Goal: Transaction & Acquisition: Book appointment/travel/reservation

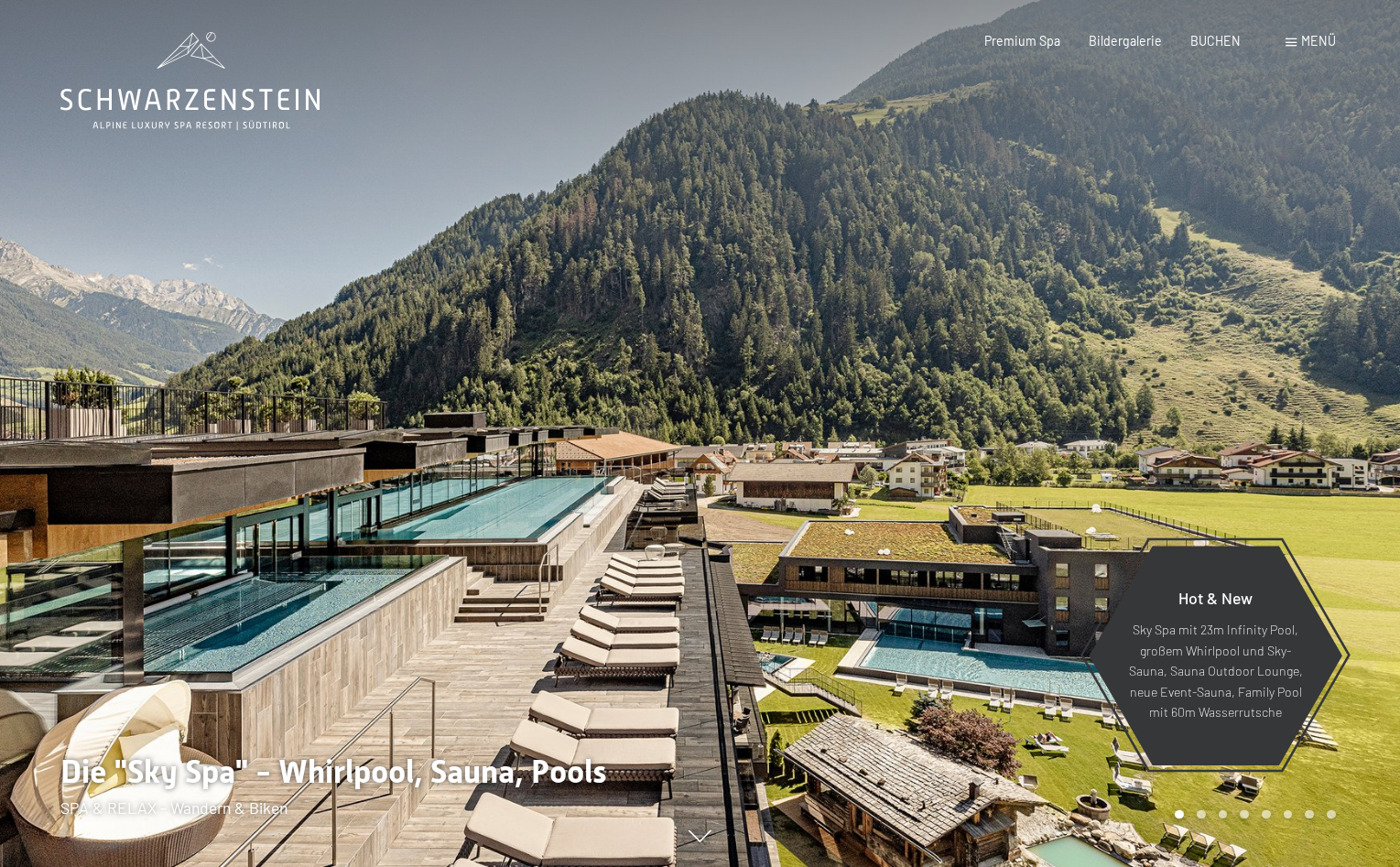
click at [223, 95] on icon at bounding box center [189, 99] width 259 height 22
click at [1305, 39] on span "Menü" at bounding box center [1318, 40] width 34 height 16
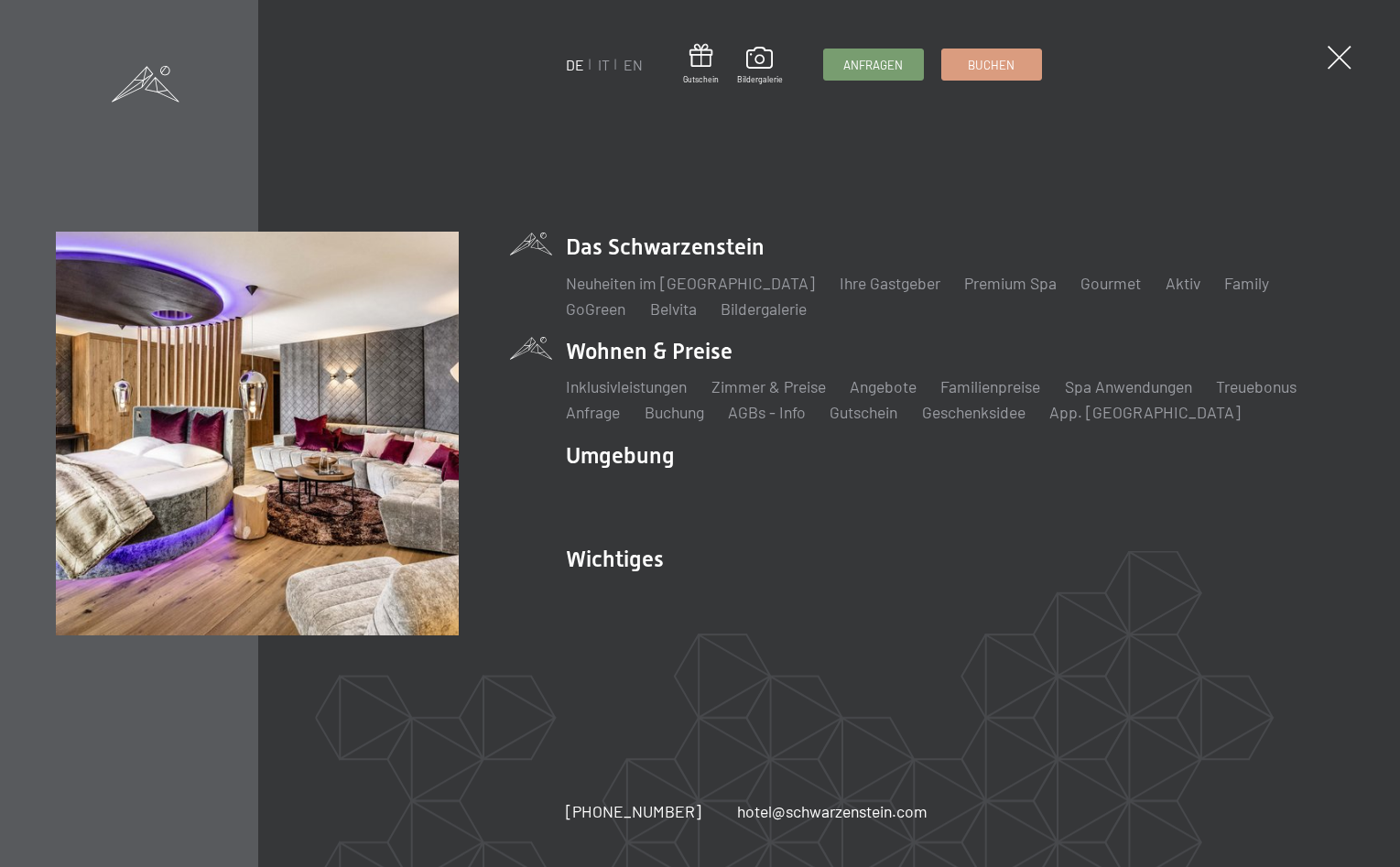
click at [655, 353] on li "Wohnen & Preise Inklusivleistungen Zimmer & Preise Liste Angebote Liste Familie…" at bounding box center [955, 379] width 779 height 88
click at [803, 388] on link "Zimmer & Preise" at bounding box center [769, 386] width 114 height 20
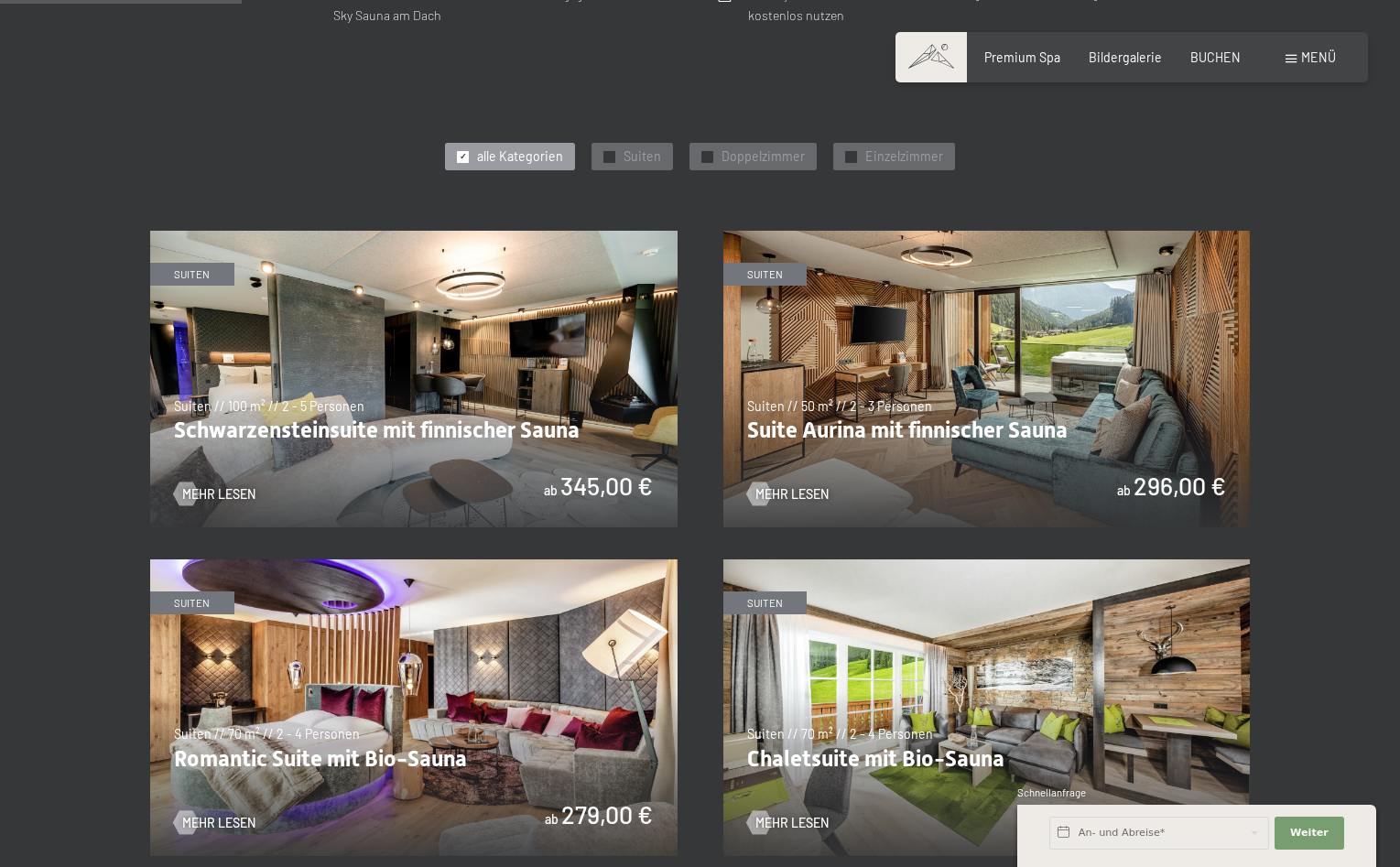
scroll to position [934, 0]
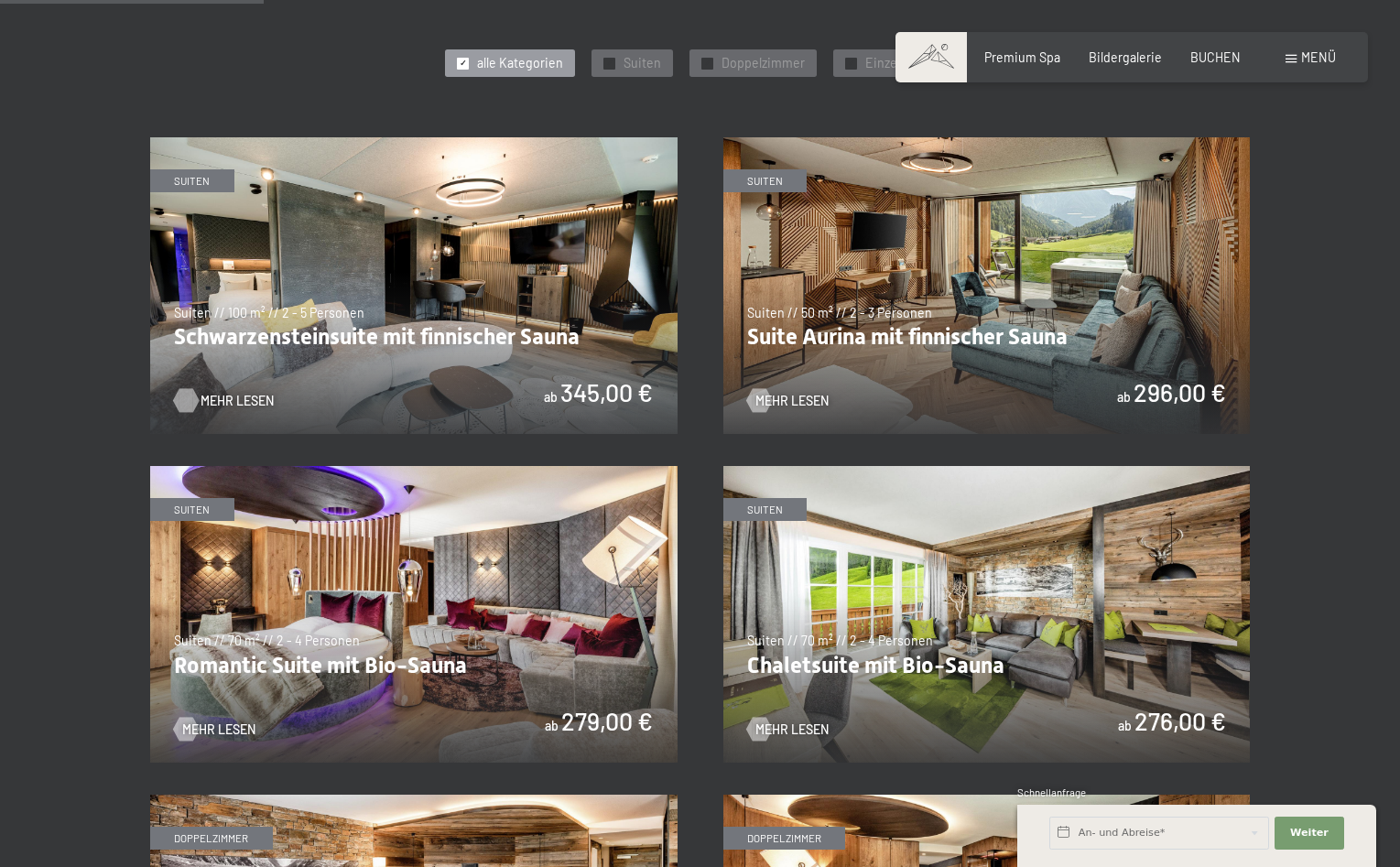
click at [234, 400] on span "Mehr Lesen" at bounding box center [237, 401] width 73 height 19
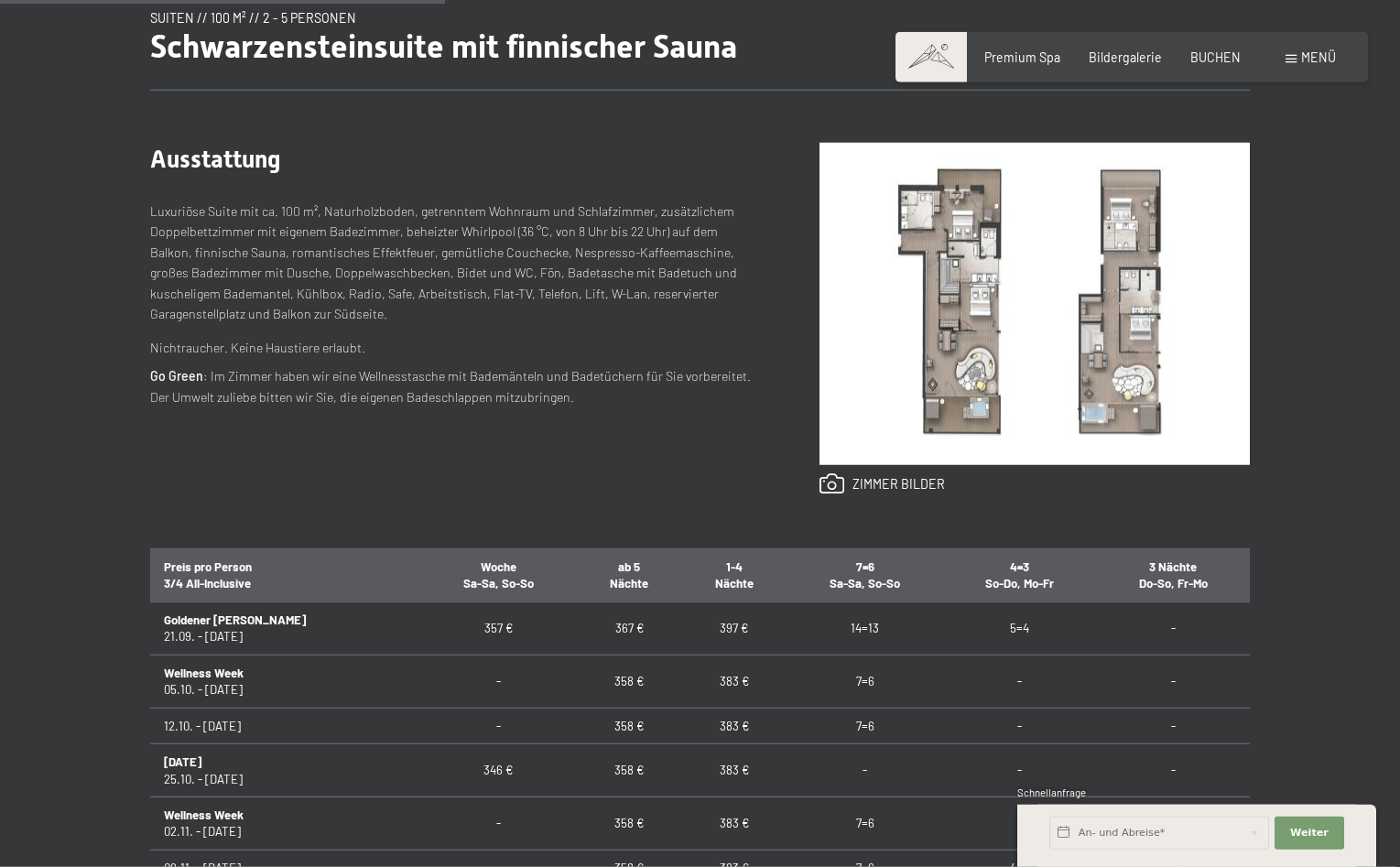
scroll to position [747, 0]
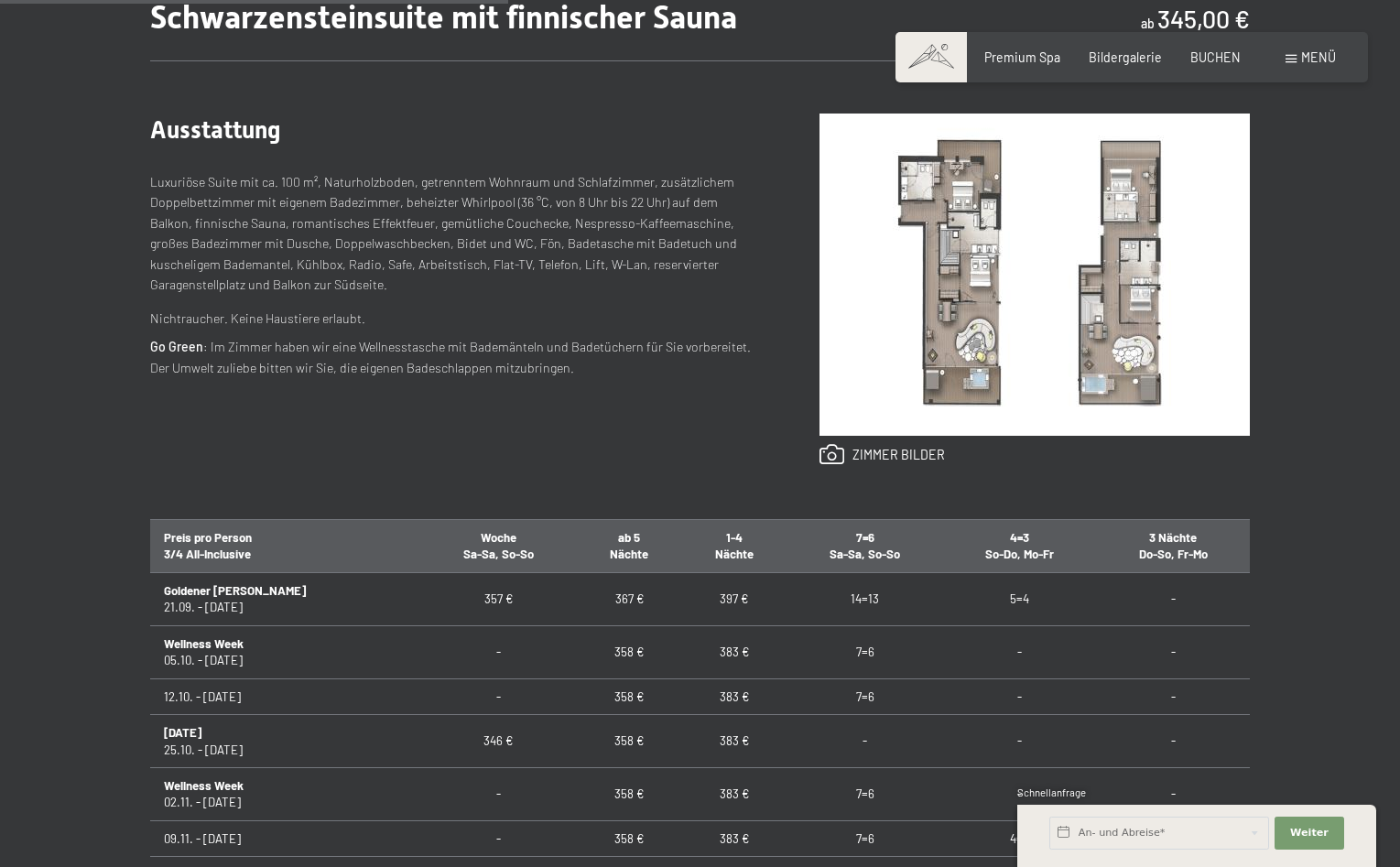
click at [941, 284] on img at bounding box center [1035, 274] width 430 height 322
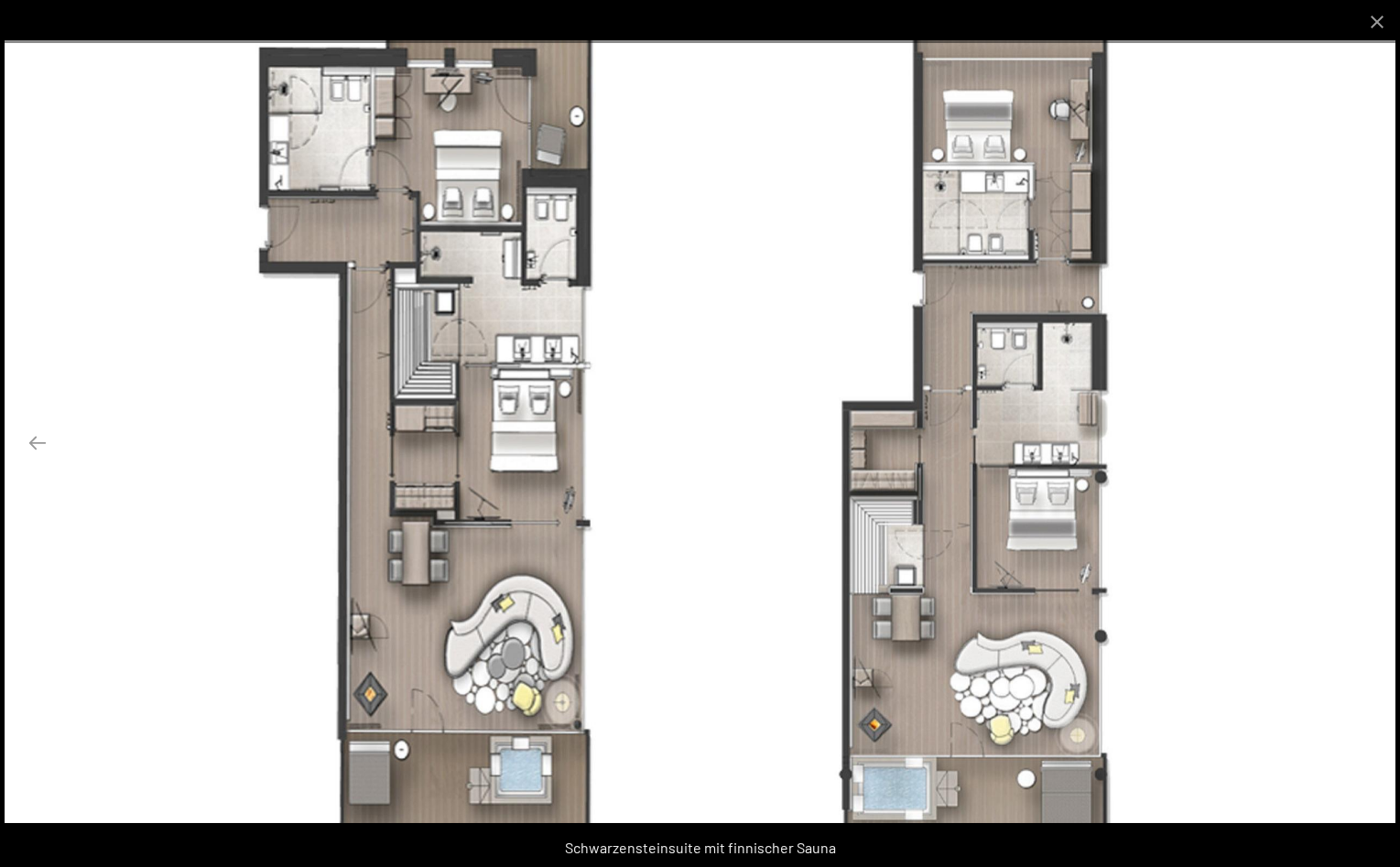
click at [1362, 447] on button "Next slide" at bounding box center [1363, 443] width 38 height 35
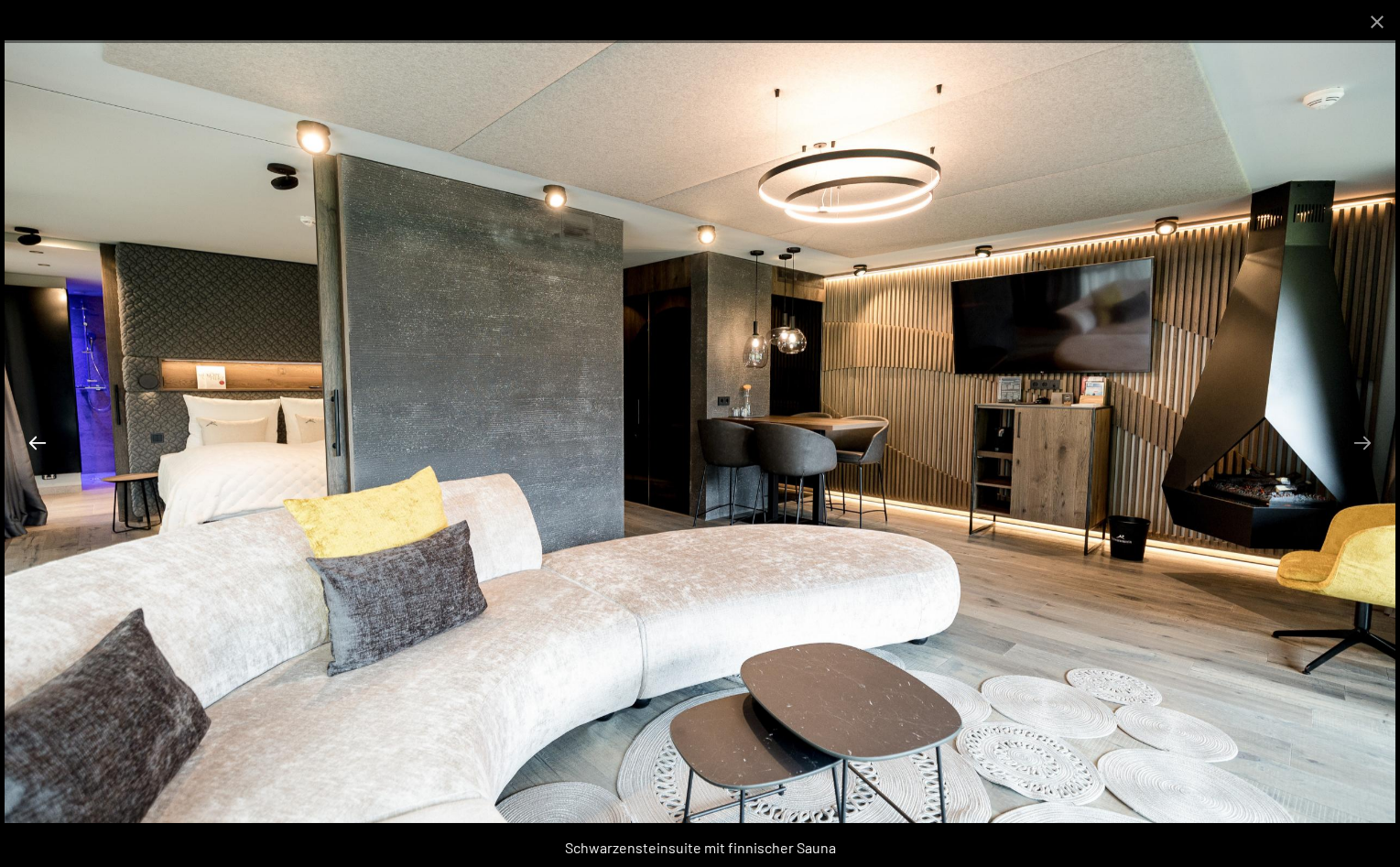
click at [38, 441] on button "Previous slide" at bounding box center [37, 443] width 38 height 35
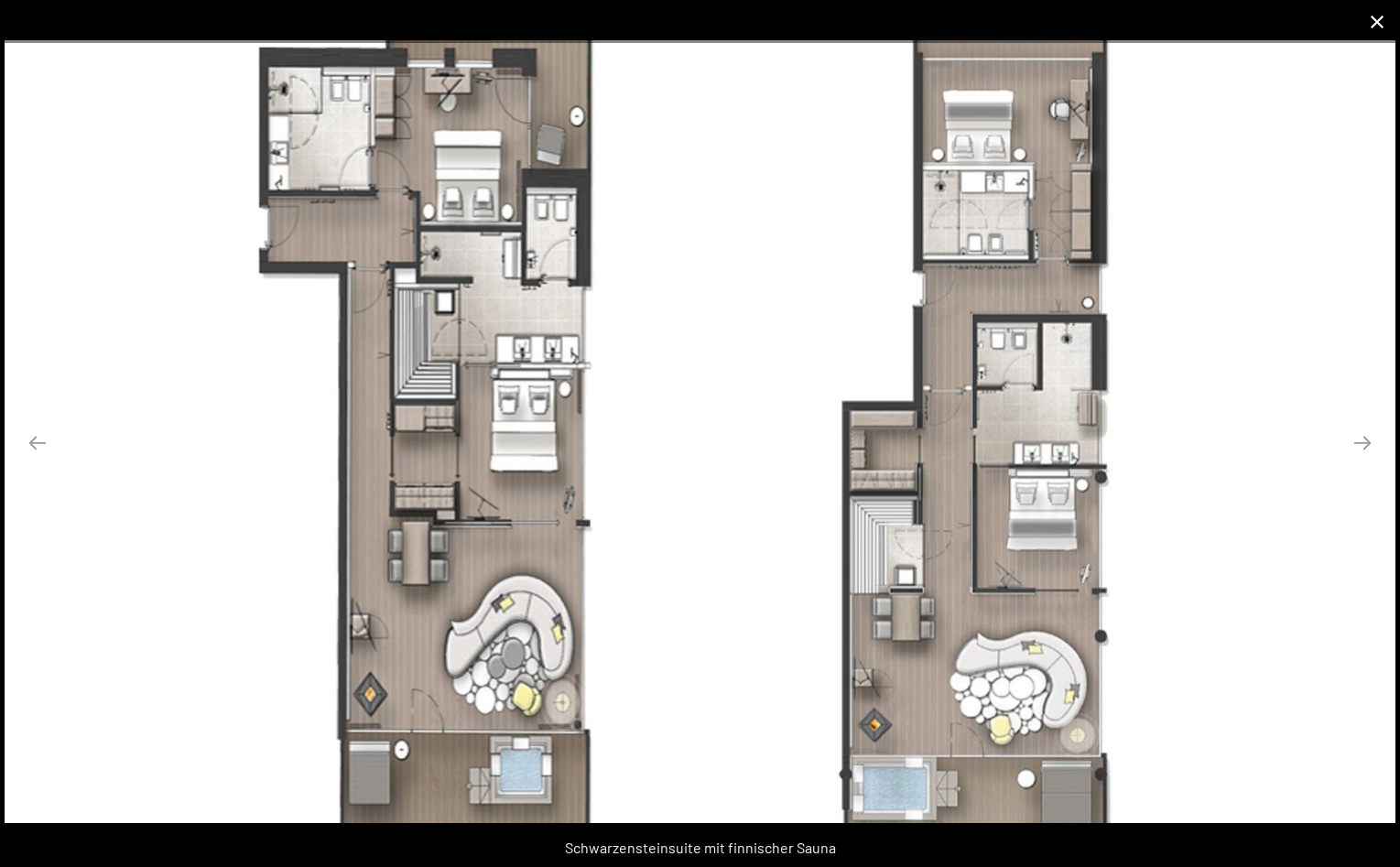
click at [1383, 23] on button "Close gallery" at bounding box center [1377, 22] width 46 height 43
